Goal: Information Seeking & Learning: Find specific fact

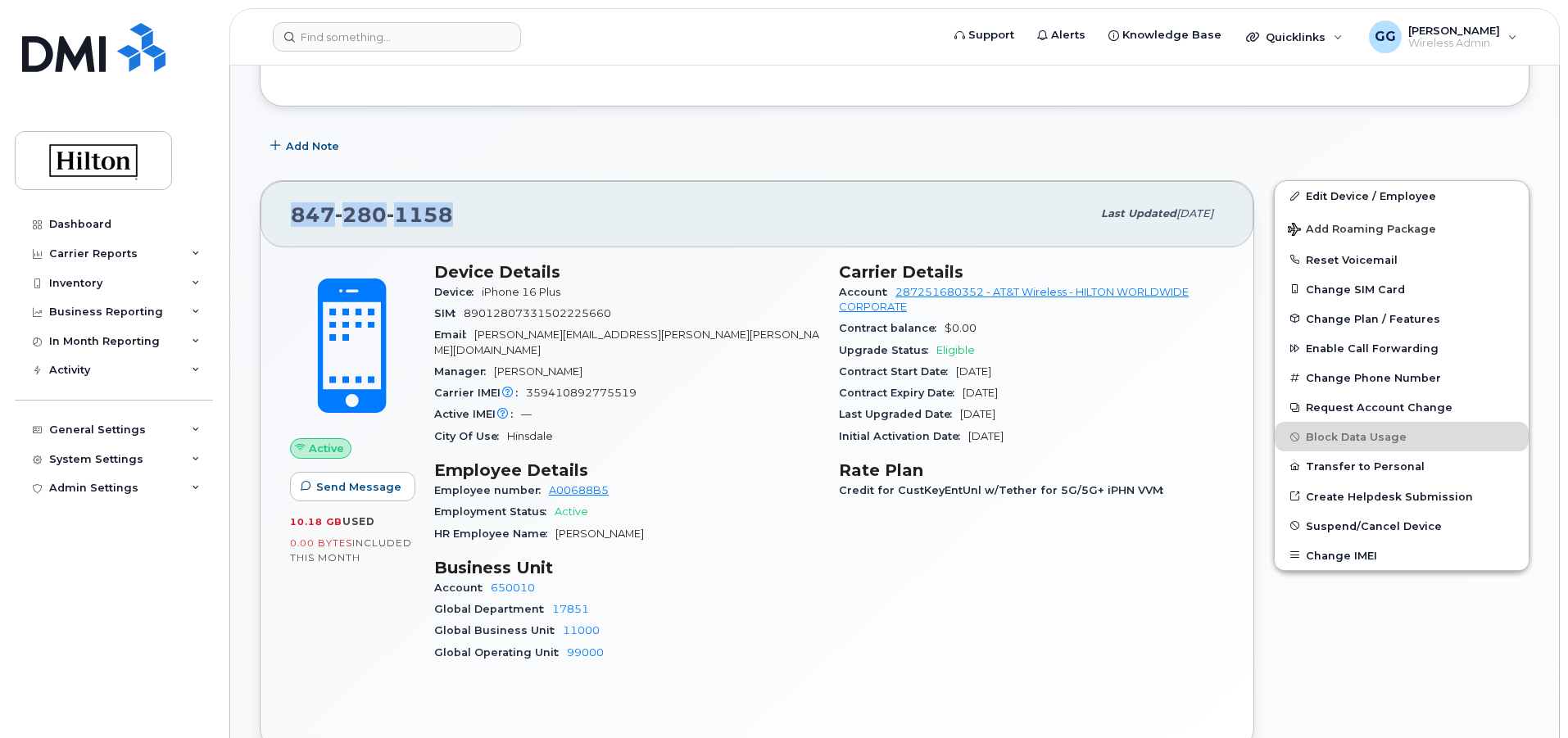
scroll to position [328, 0]
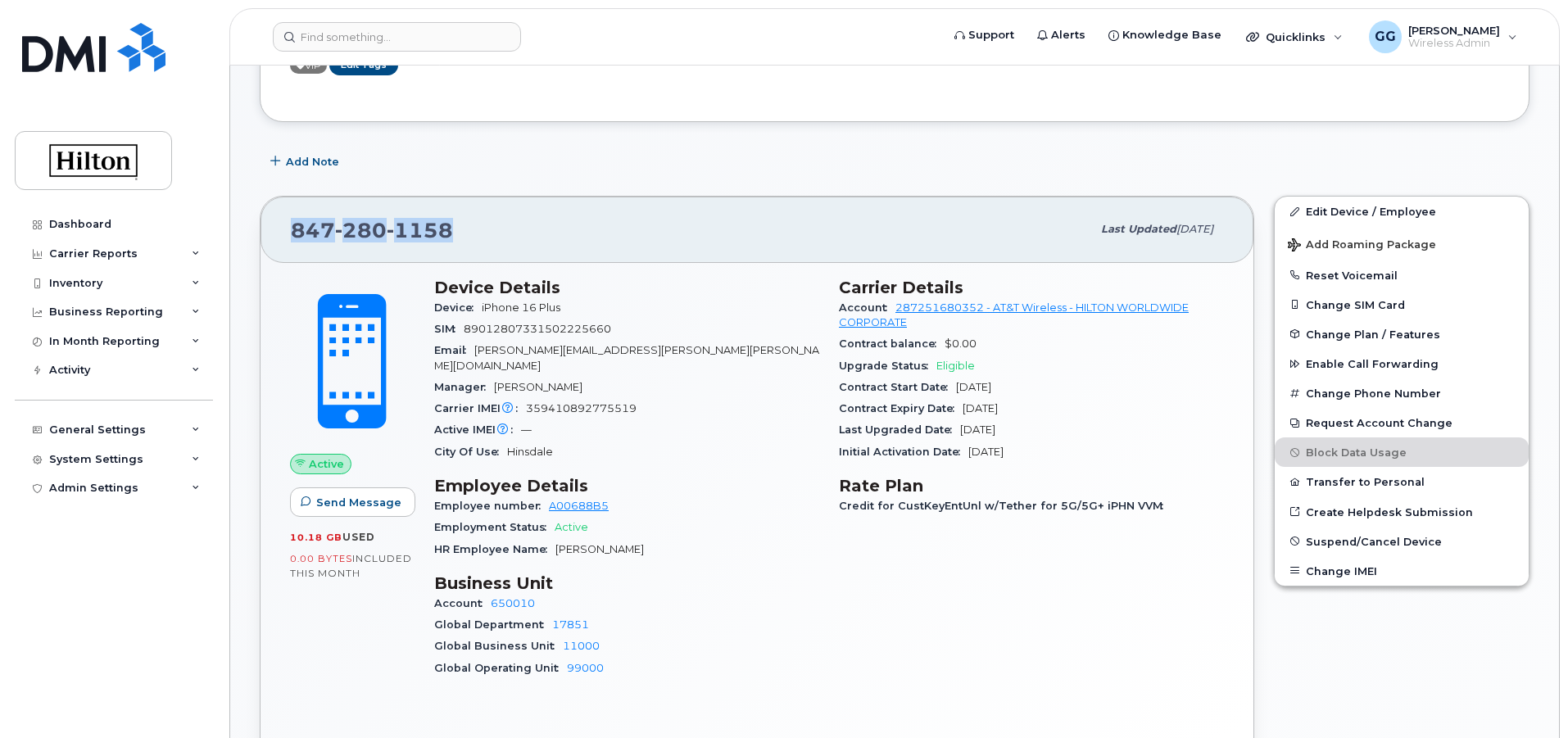
click at [487, 231] on div "847 280 1158" at bounding box center [691, 229] width 800 height 34
drag, startPoint x: 478, startPoint y: 228, endPoint x: 265, endPoint y: 231, distance: 213.0
click at [265, 231] on div "847 280 1158 Last updated Aug 11, 2025" at bounding box center [756, 229] width 993 height 66
copy span "847 280 1158"
click at [354, 44] on input at bounding box center [397, 37] width 248 height 29
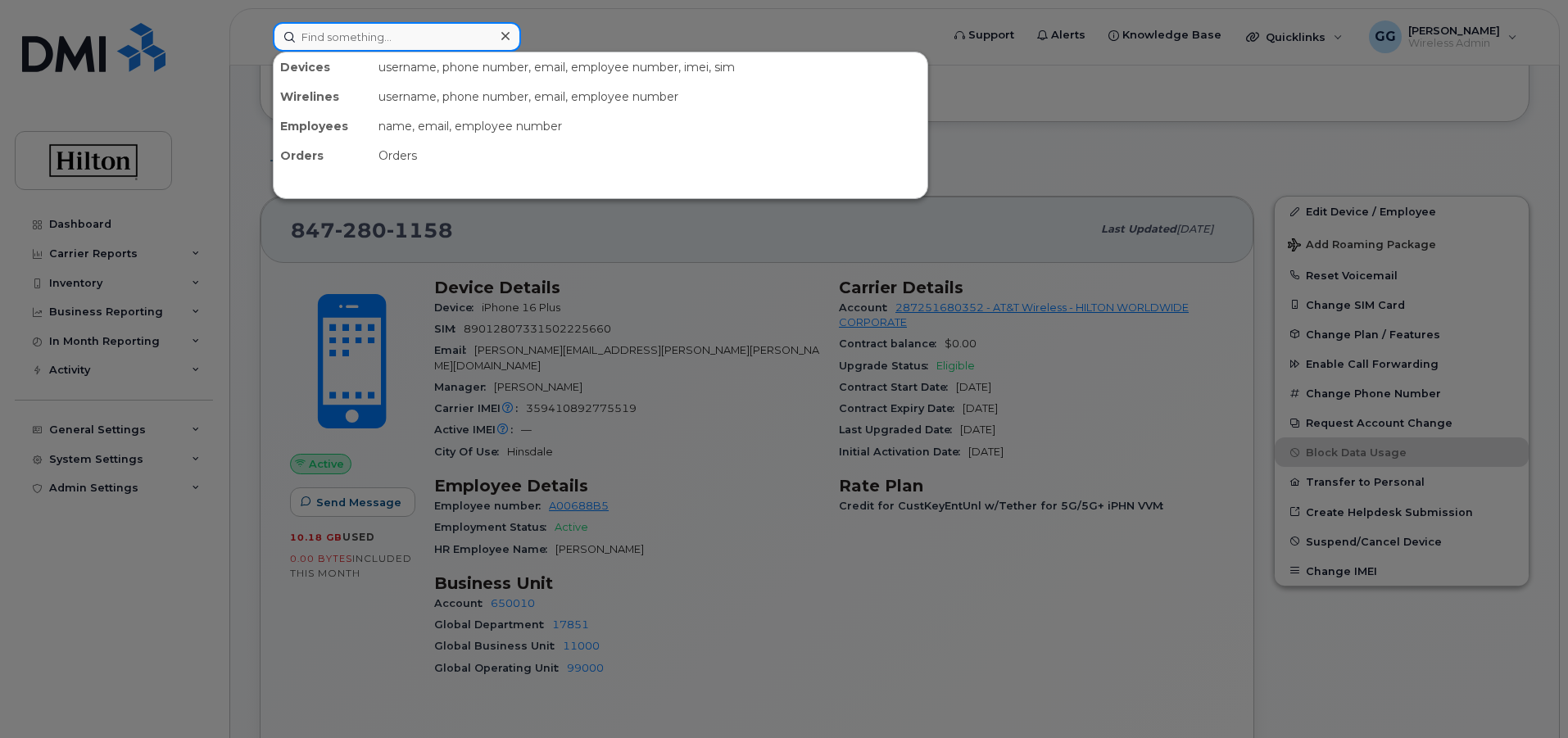
paste input "202-735-7264"
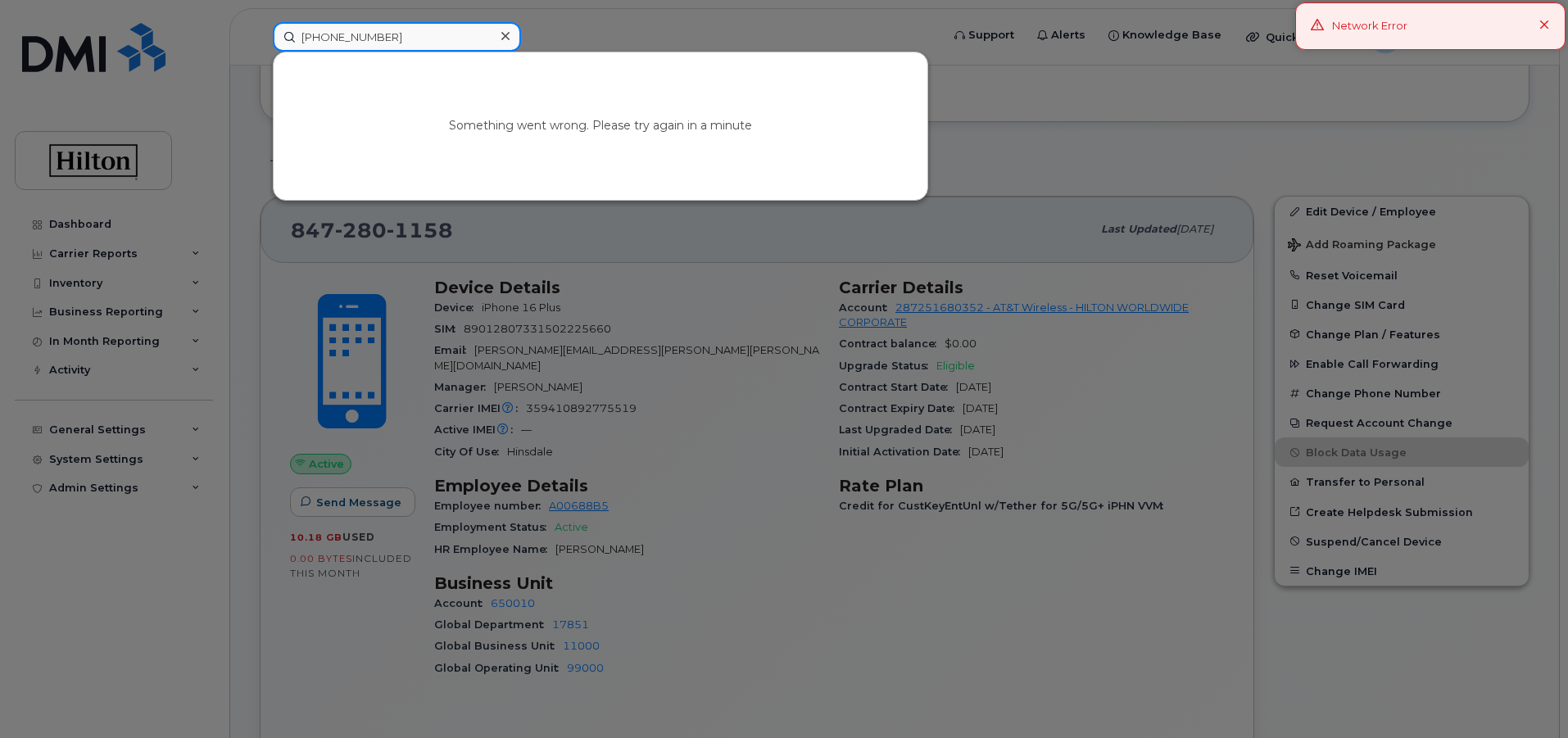
type input "202-735-7264"
click at [501, 36] on icon at bounding box center [505, 35] width 8 height 13
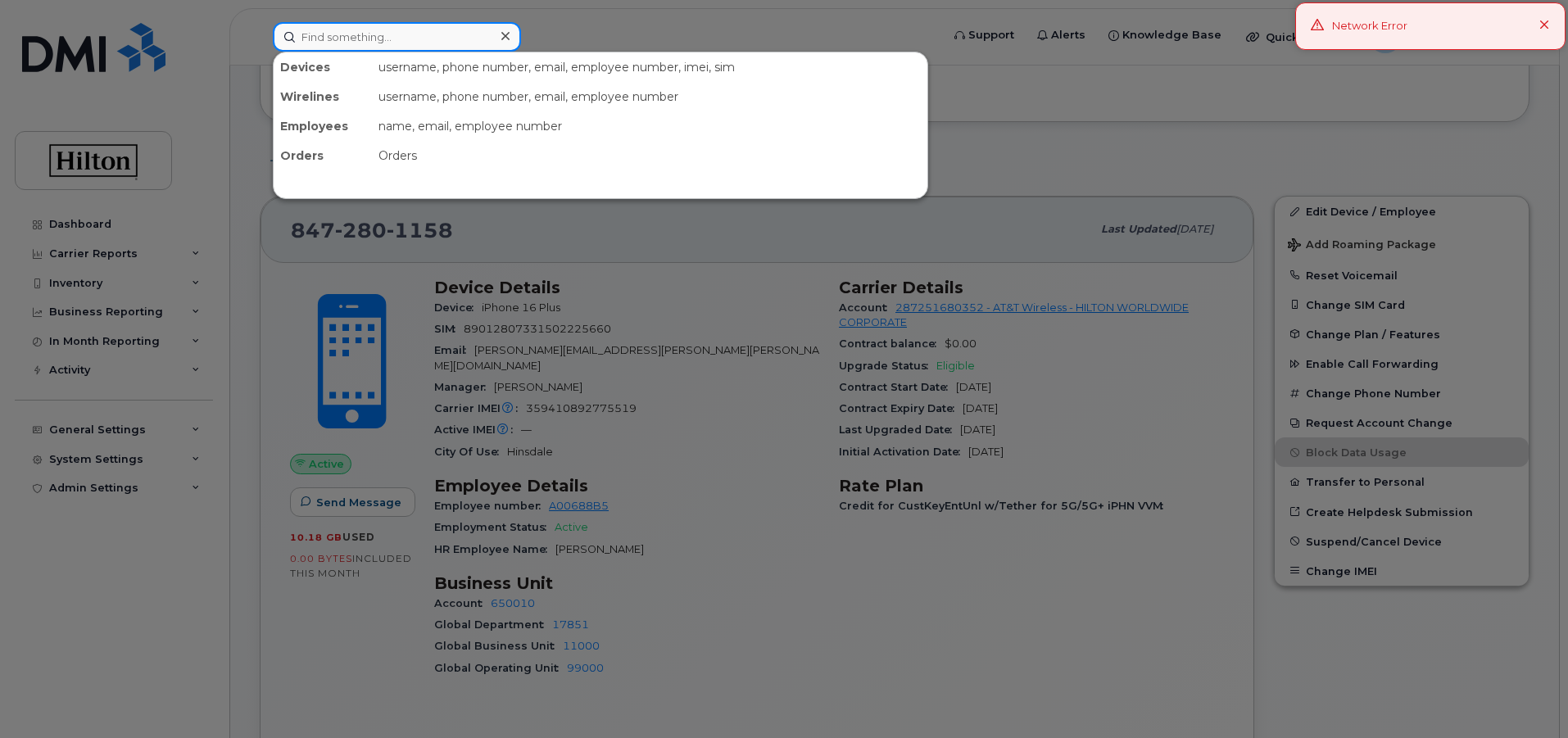
click at [327, 36] on input at bounding box center [397, 37] width 248 height 29
paste input "202-735-7264"
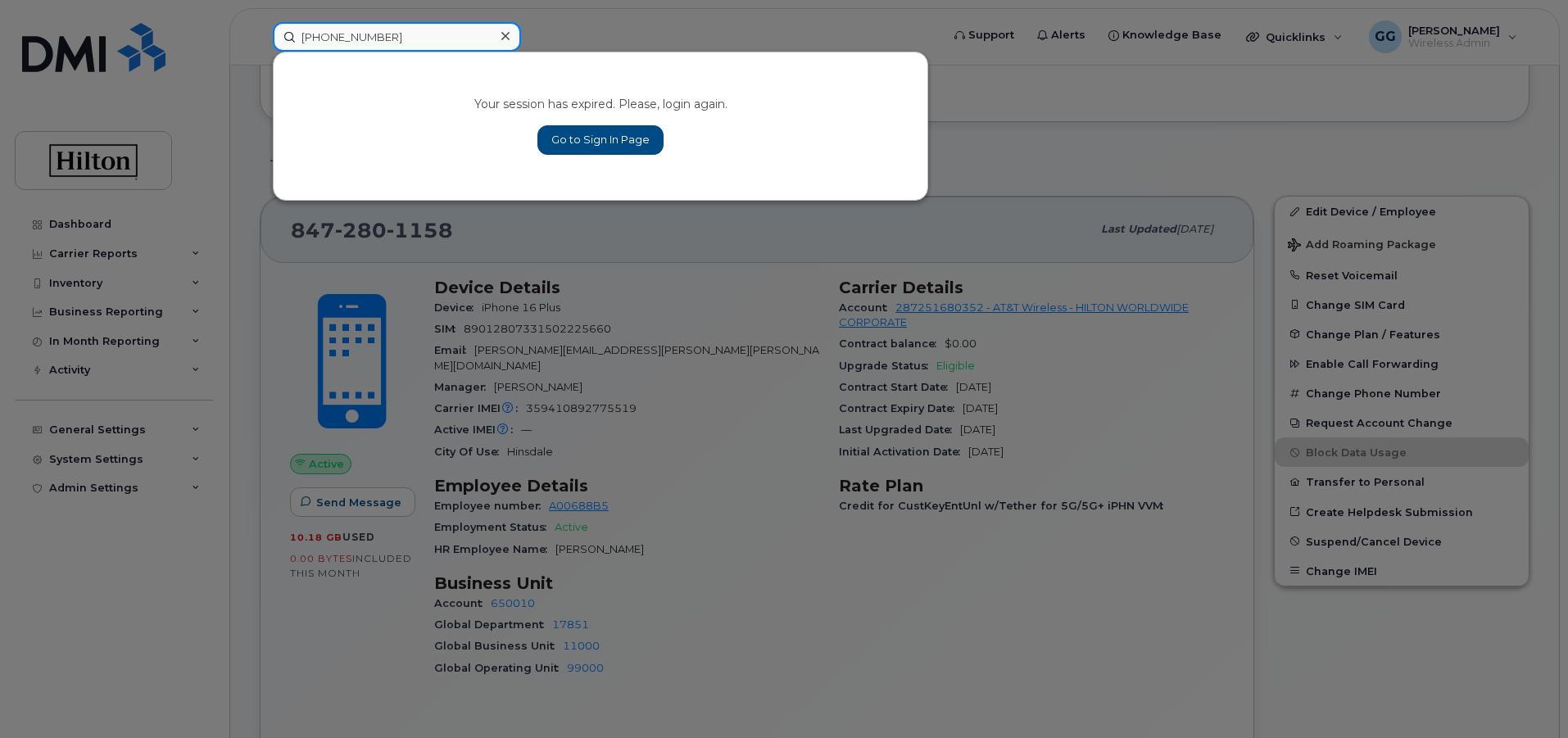
type input "202-735-7264"
click at [571, 138] on link "Go to Sign In Page" at bounding box center [600, 140] width 126 height 29
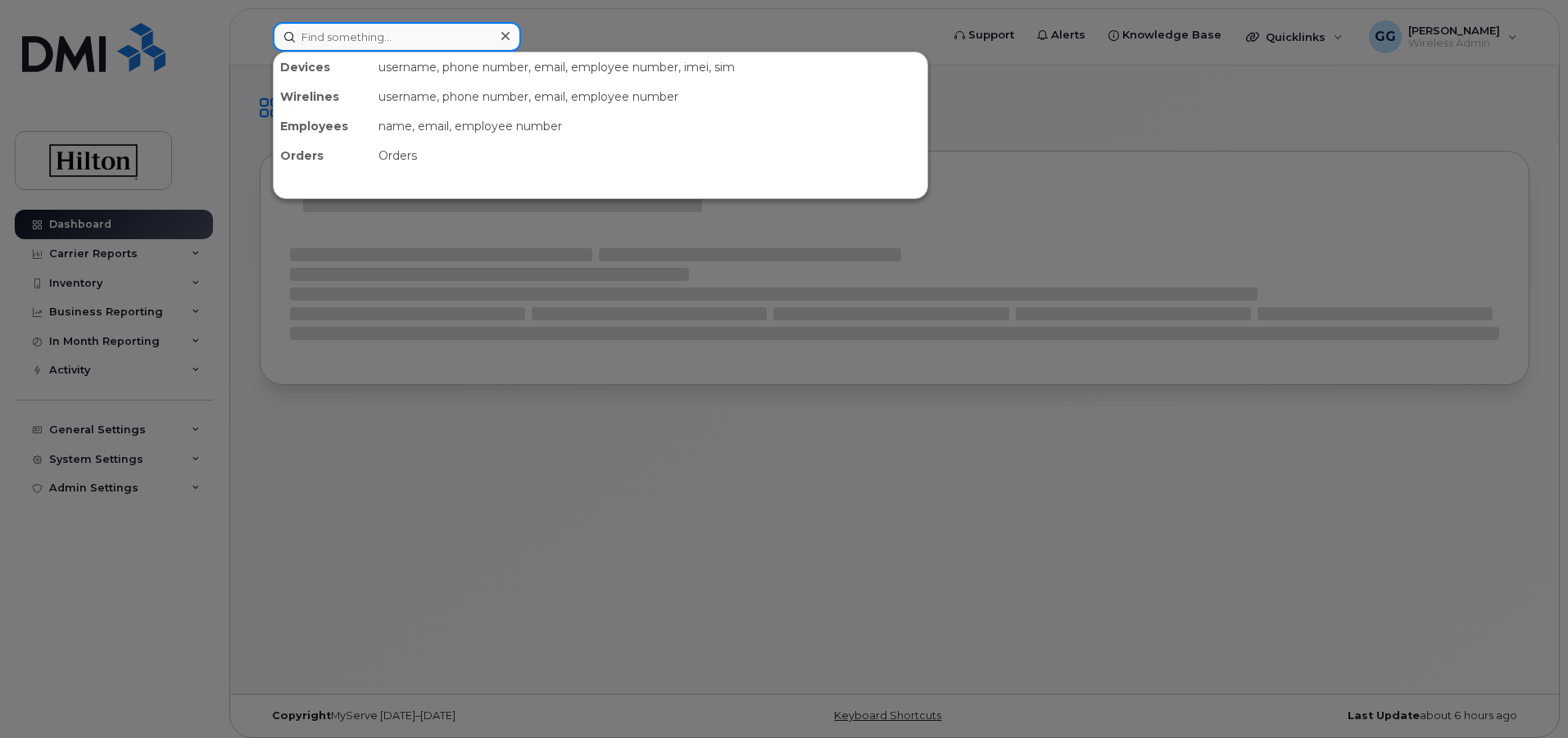
click at [379, 46] on input at bounding box center [397, 37] width 248 height 29
paste input "202-735-7264"
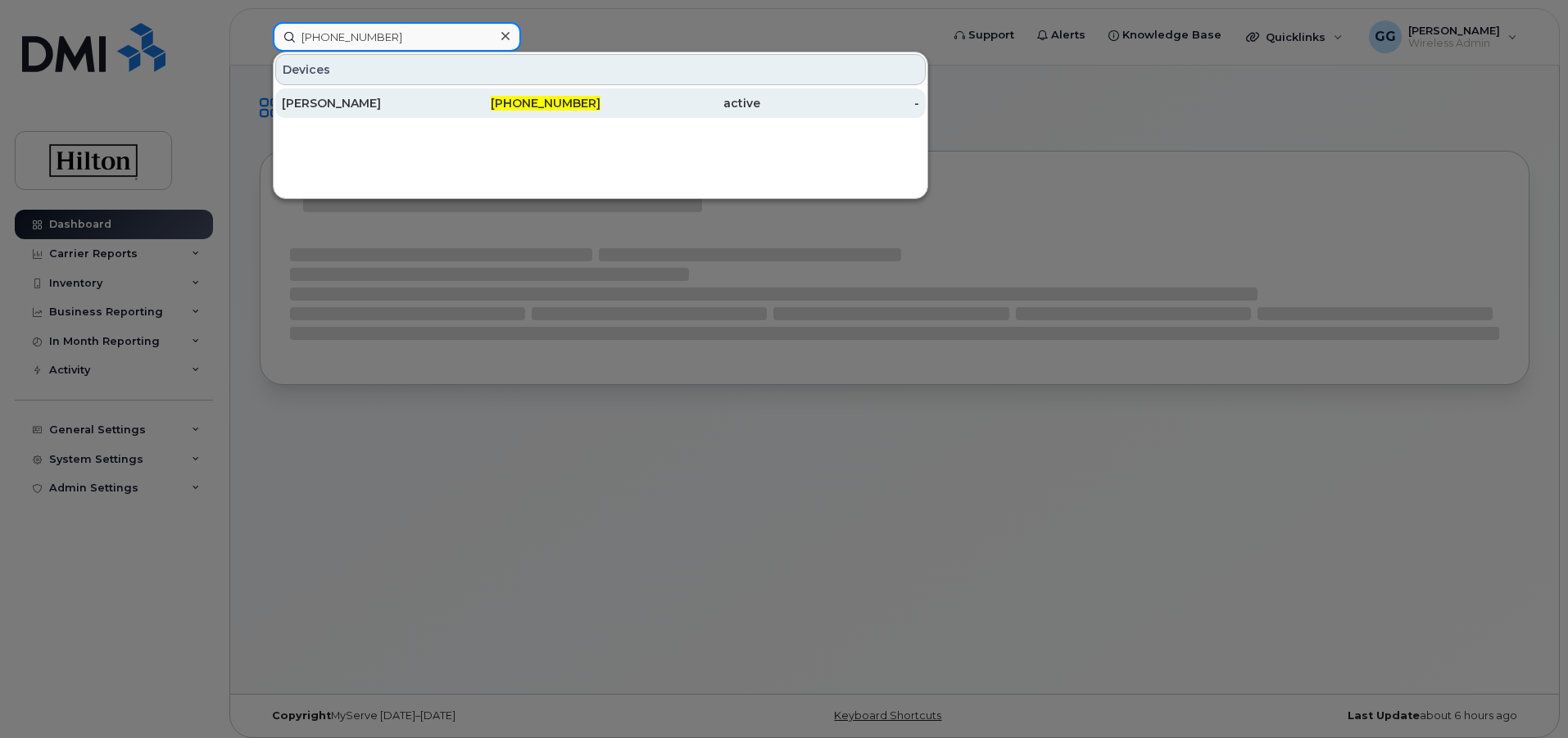
type input "202-735-7264"
click at [353, 104] on div "[PERSON_NAME]" at bounding box center [361, 103] width 160 height 16
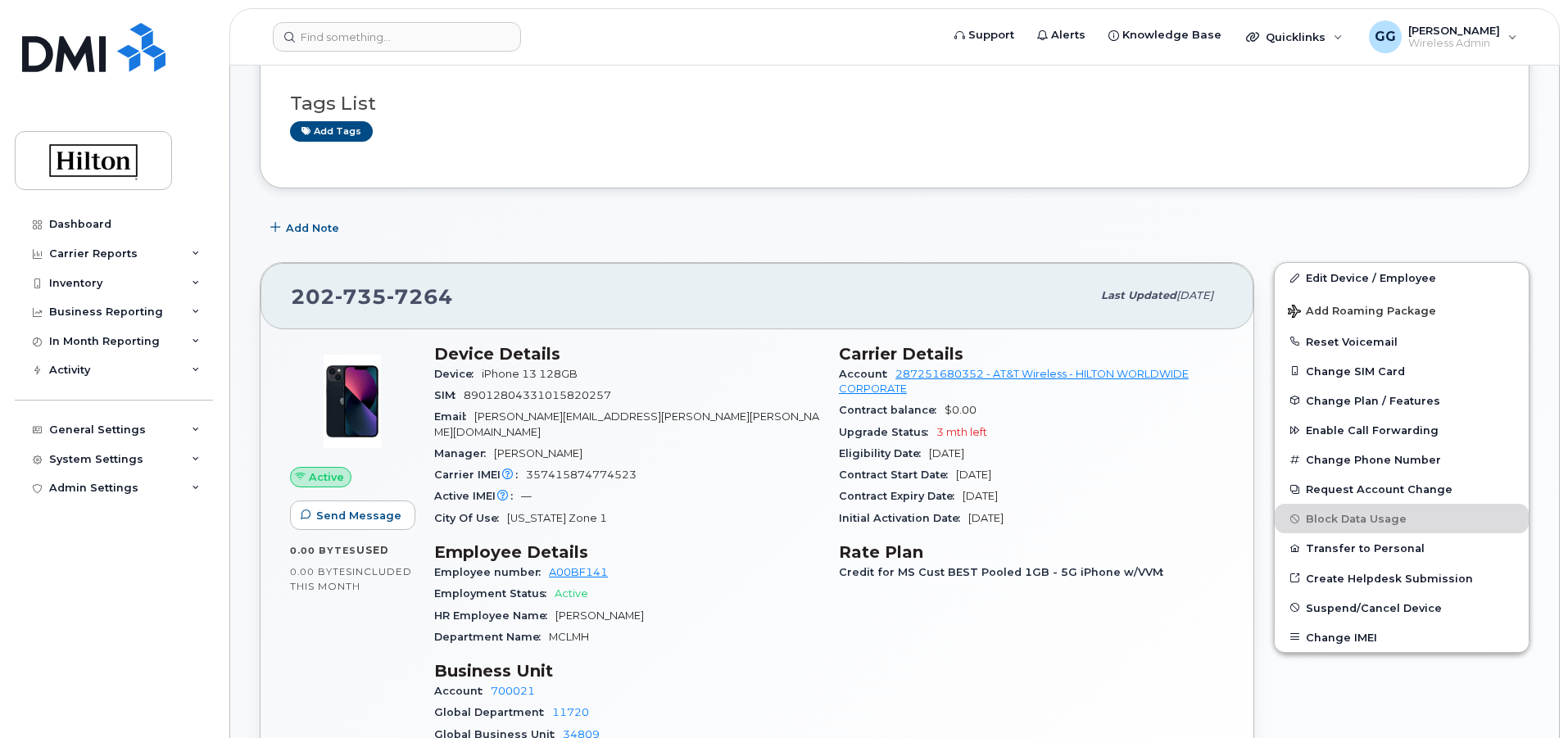
scroll to position [82, 0]
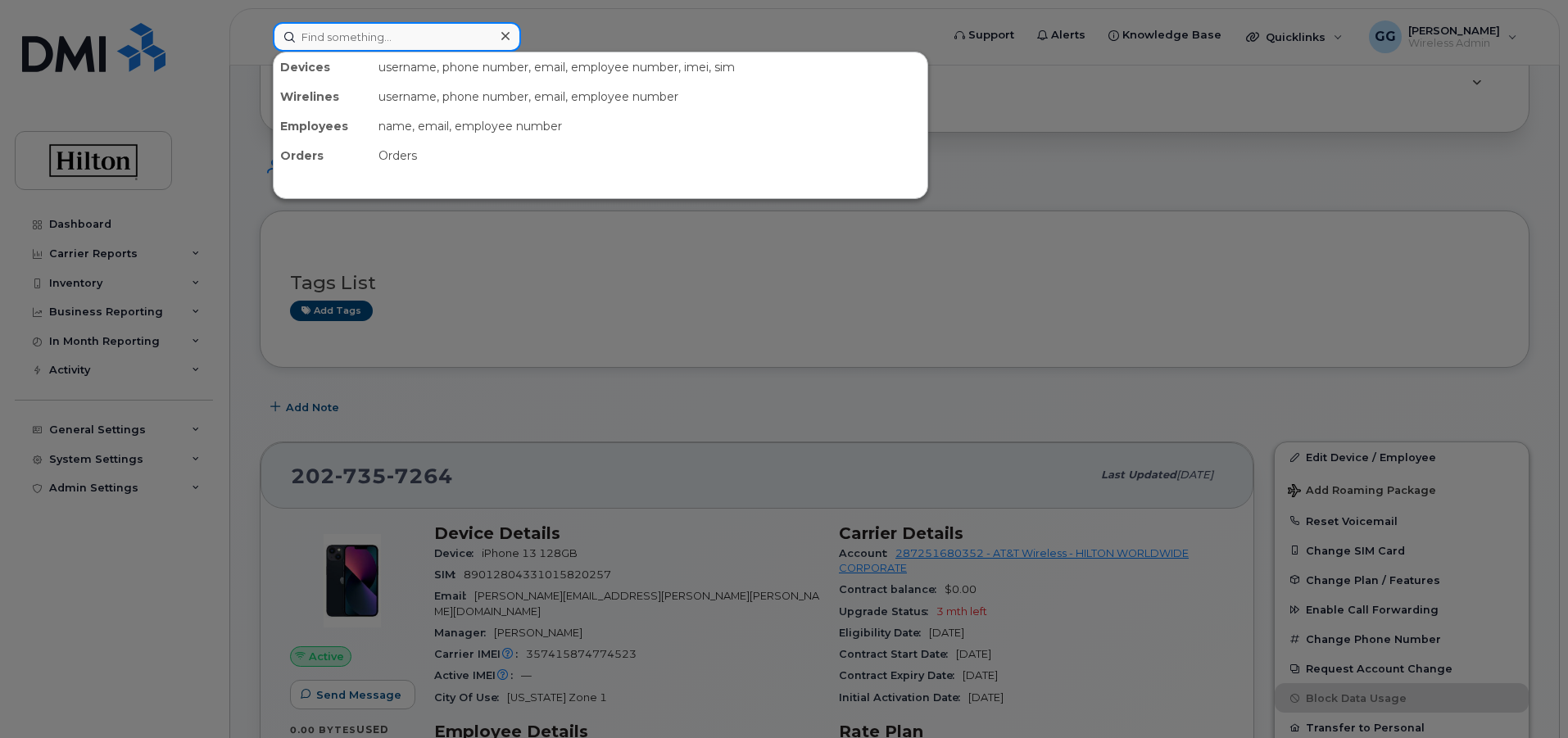
click at [346, 41] on input at bounding box center [397, 37] width 248 height 29
paste input "202-735-7993"
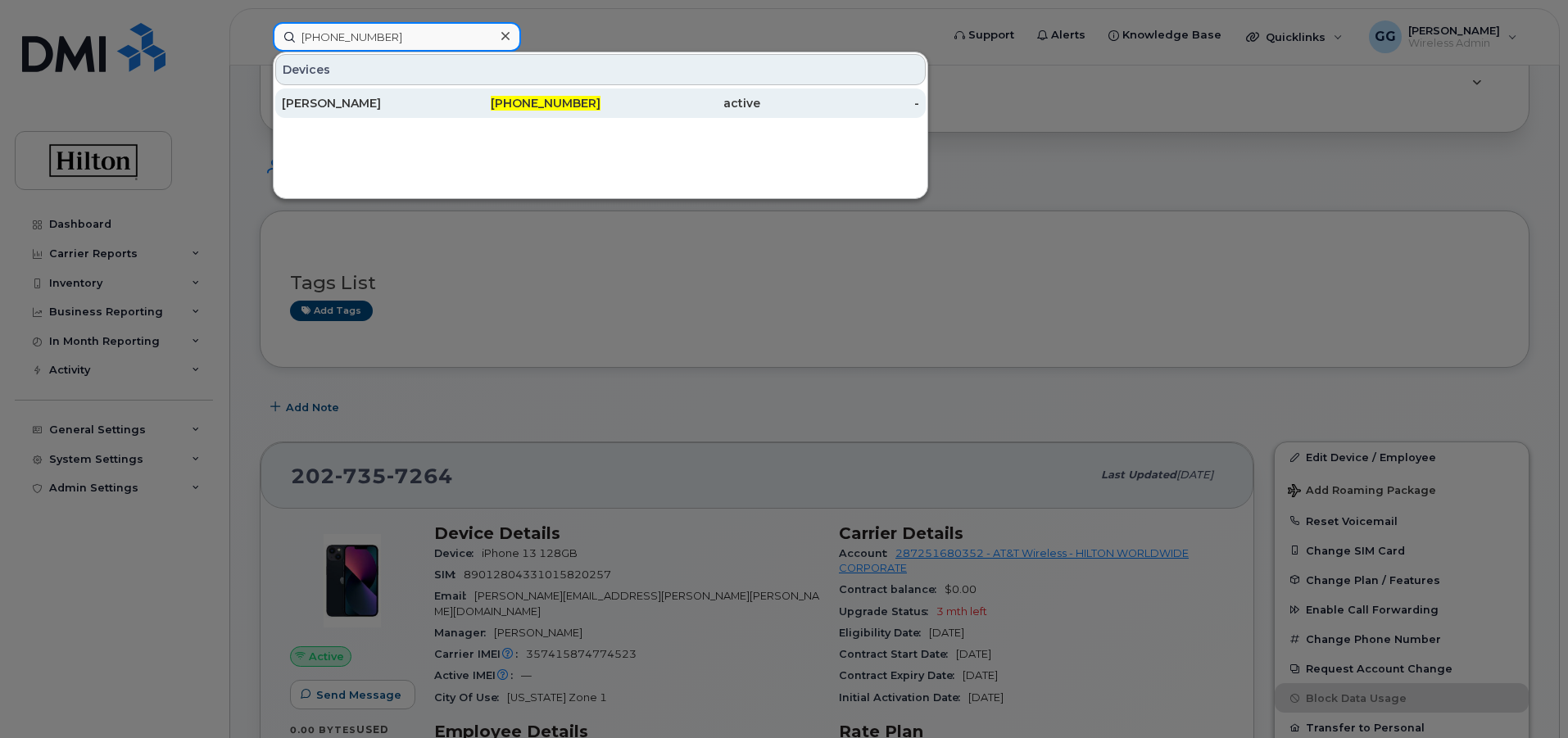
type input "202-735-7993"
click at [561, 96] on div "202-735-7993" at bounding box center [521, 103] width 160 height 16
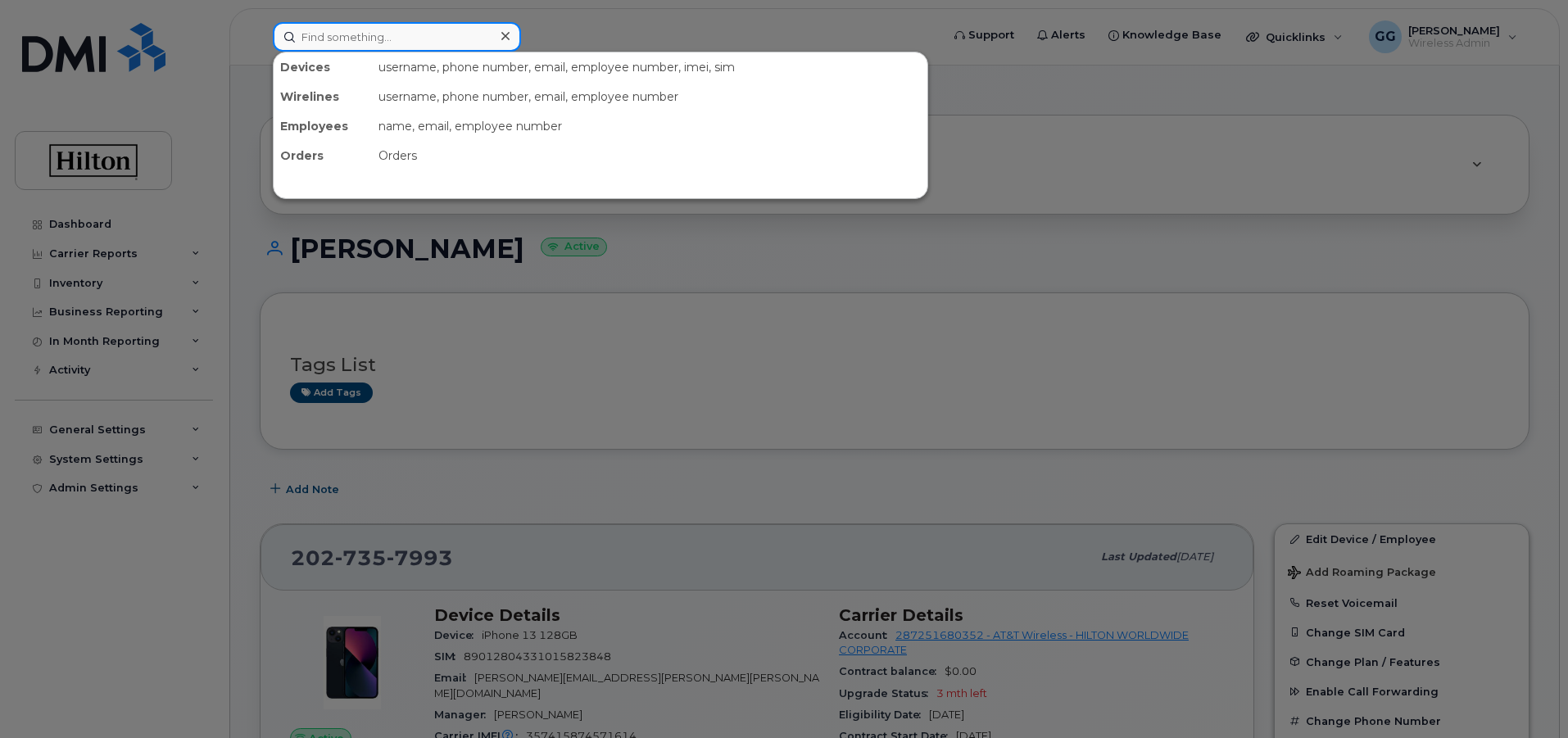
click at [351, 40] on input at bounding box center [397, 37] width 248 height 29
paste input "[PHONE_NUMBER]"
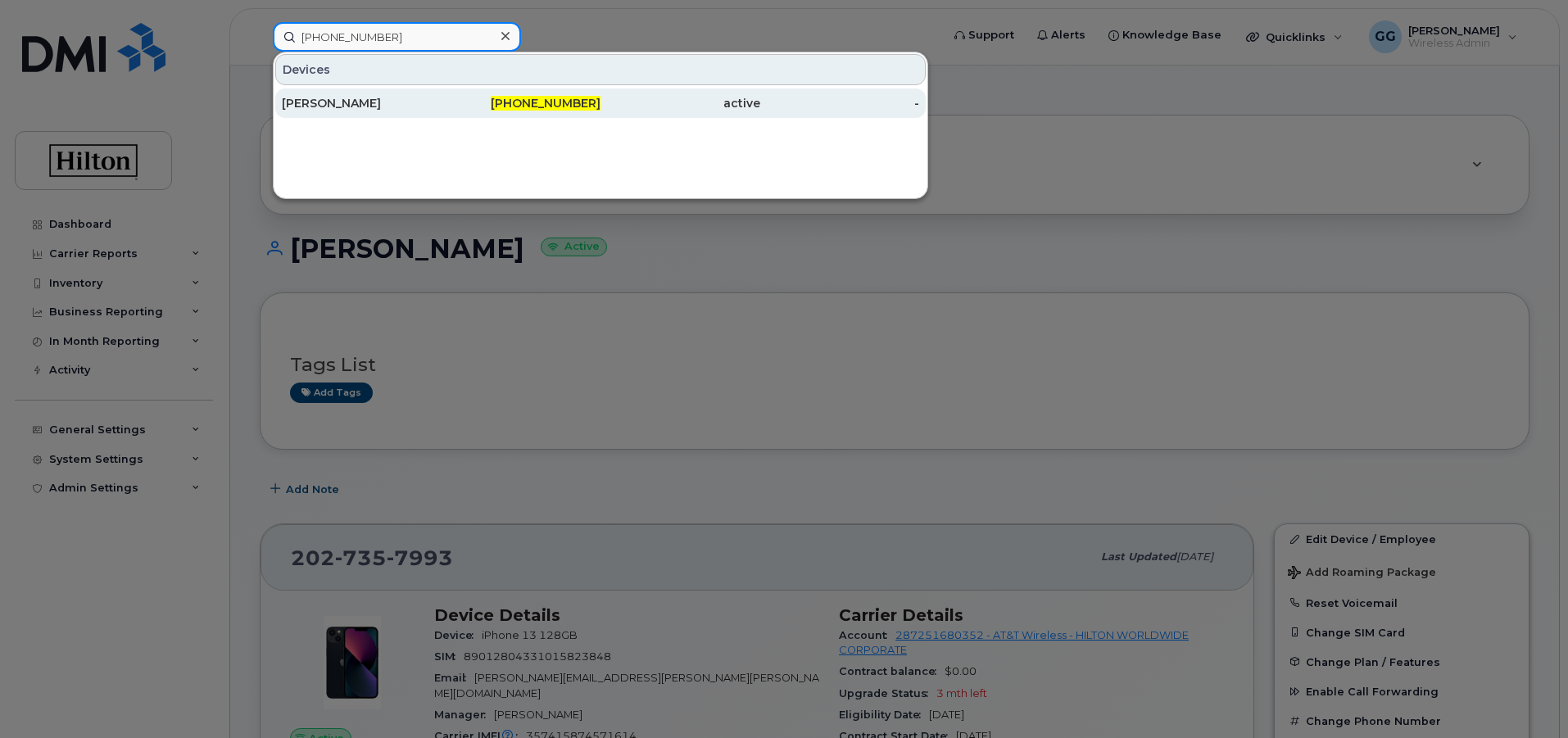
type input "[PHONE_NUMBER]"
click at [565, 101] on span "[PHONE_NUMBER]" at bounding box center [545, 103] width 110 height 15
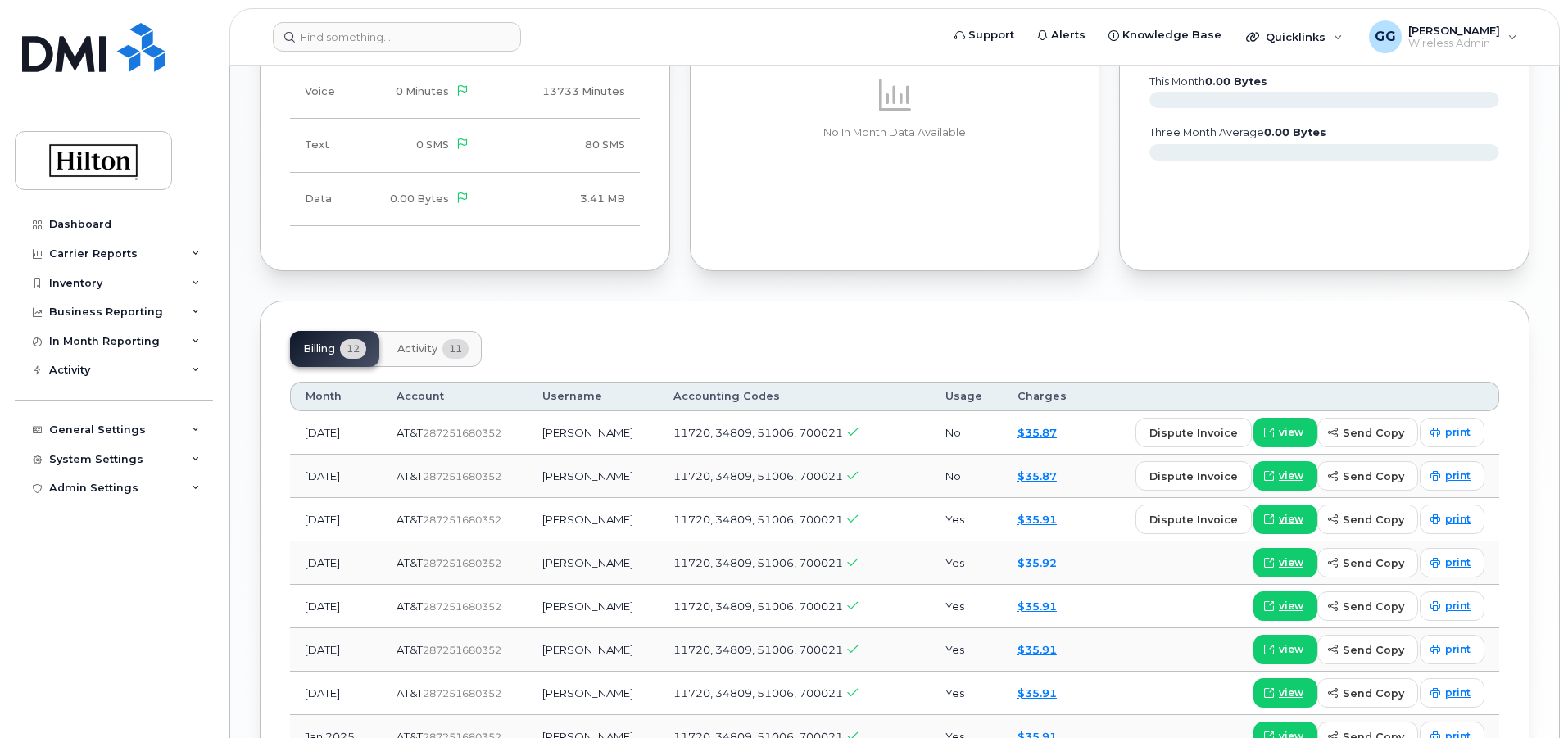
scroll to position [1003, 0]
